Goal: Check status: Check status

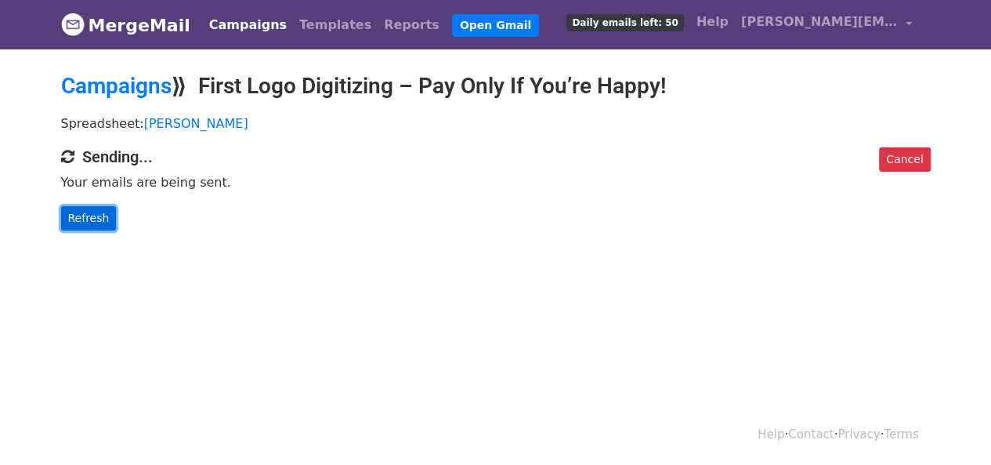
click at [103, 215] on link "Refresh" at bounding box center [89, 218] width 56 height 24
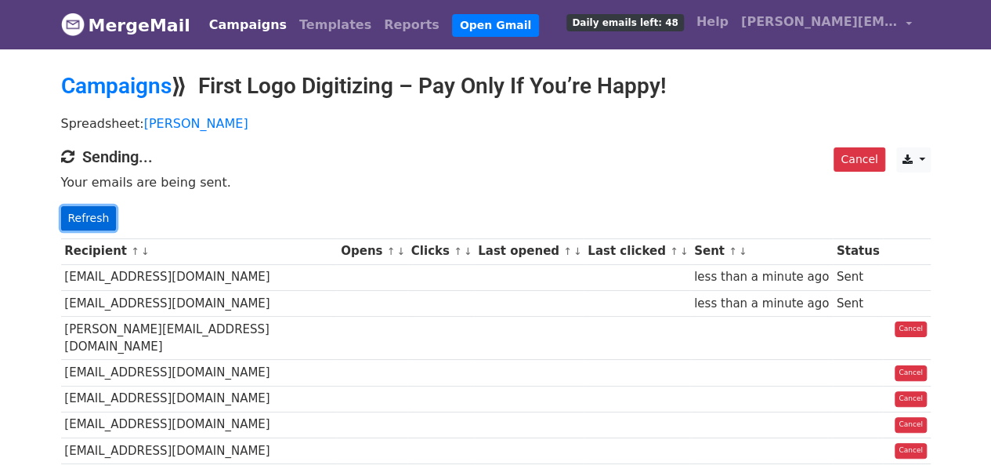
click at [96, 217] on link "Refresh" at bounding box center [89, 218] width 56 height 24
